Goal: Task Accomplishment & Management: Use online tool/utility

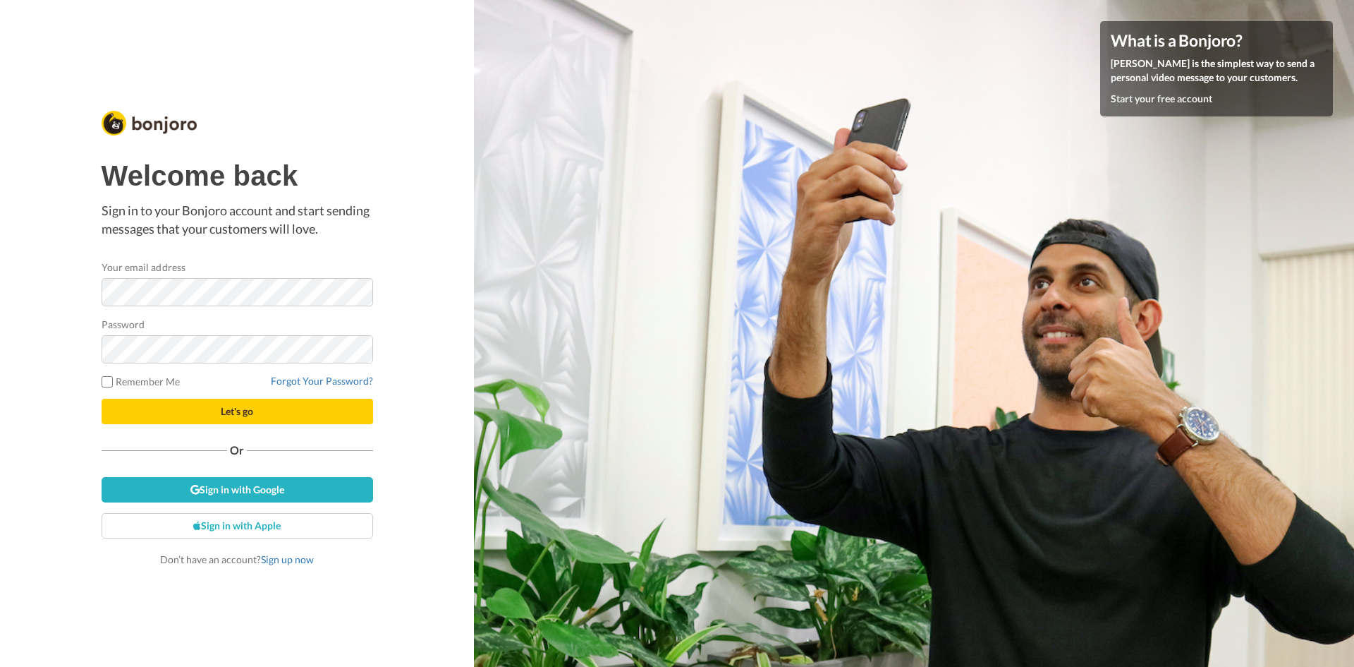
click at [102, 306] on div at bounding box center [102, 306] width 0 height 0
click at [366, 210] on p "Sign in to your Bonjoro account and start sending messages that your customers …" at bounding box center [238, 220] width 272 height 36
click at [220, 487] on link "Sign in with Google" at bounding box center [238, 489] width 272 height 25
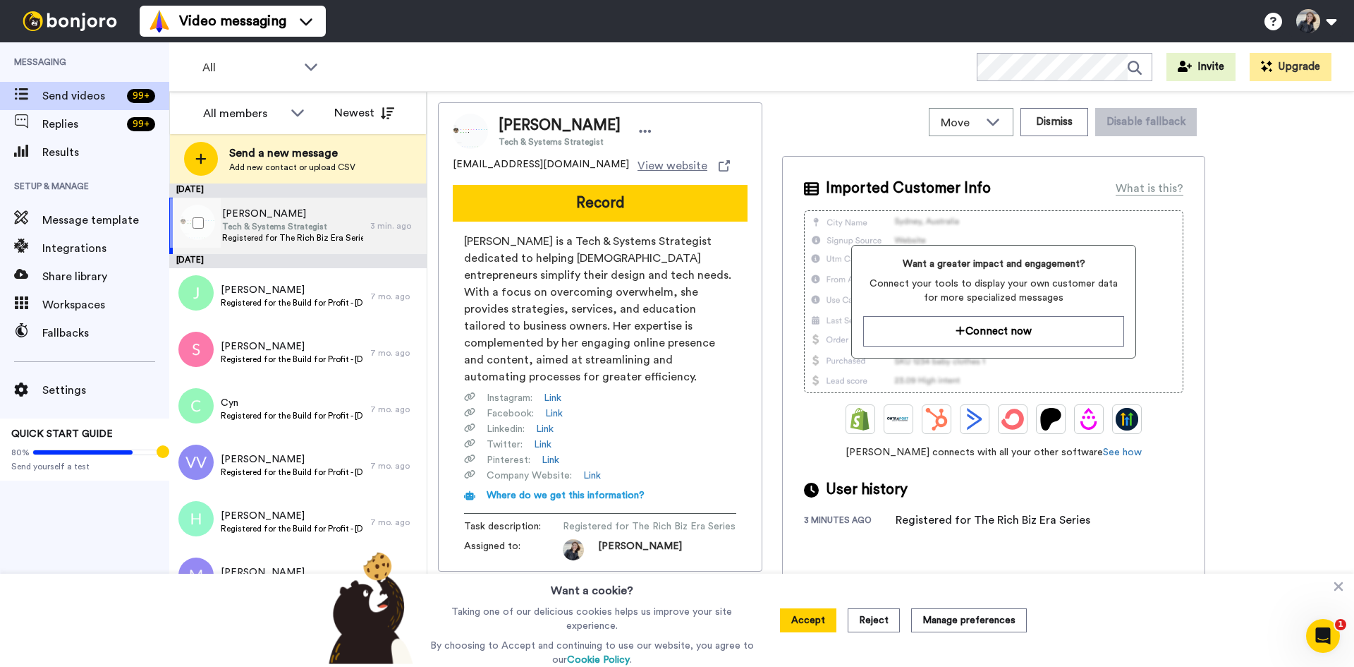
click at [269, 230] on span "Tech & Systems Strategist" at bounding box center [292, 226] width 141 height 11
click at [1340, 588] on icon at bounding box center [1339, 586] width 9 height 9
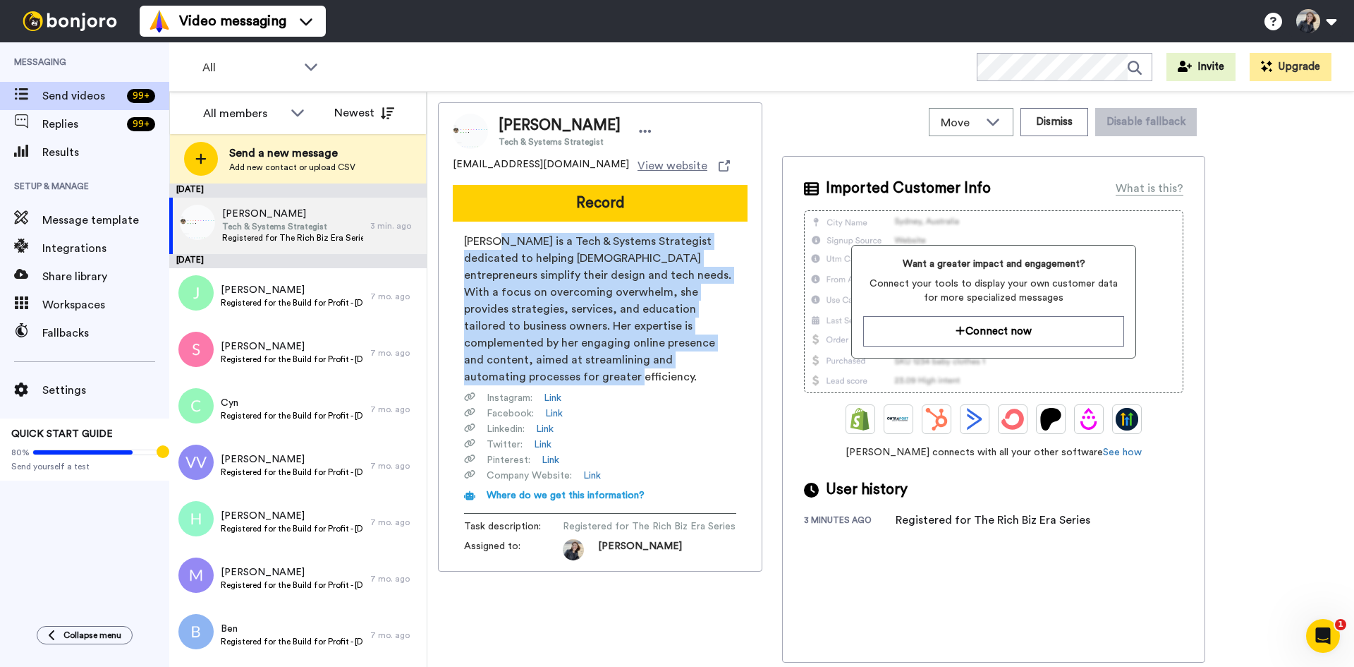
drag, startPoint x: 497, startPoint y: 244, endPoint x: 709, endPoint y: 363, distance: 243.5
click at [709, 363] on span "[PERSON_NAME] is a Tech & Systems Strategist dedicated to helping [DEMOGRAPHIC_…" at bounding box center [600, 309] width 272 height 152
